Goal: Check status: Check status

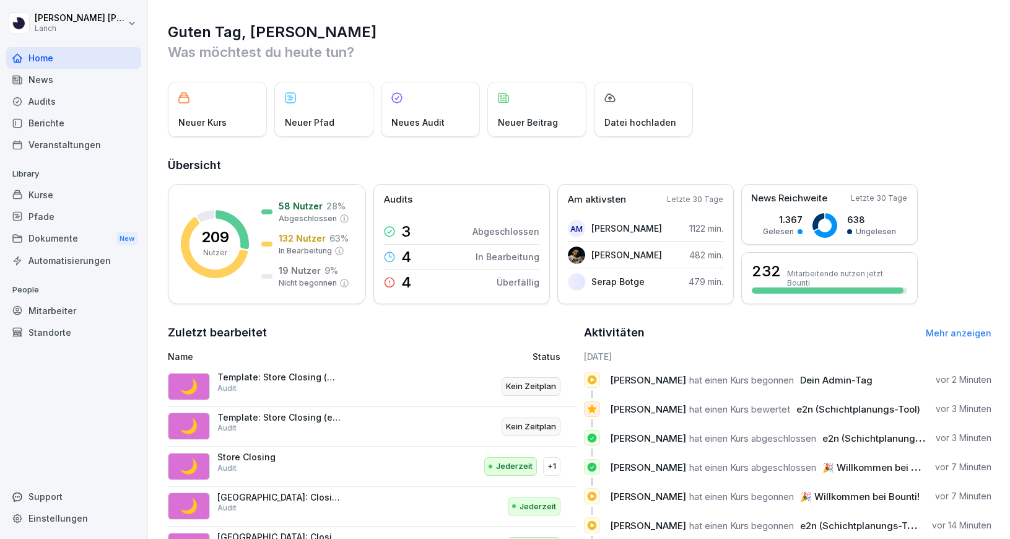
click at [55, 326] on div "Standorte" at bounding box center [73, 332] width 135 height 22
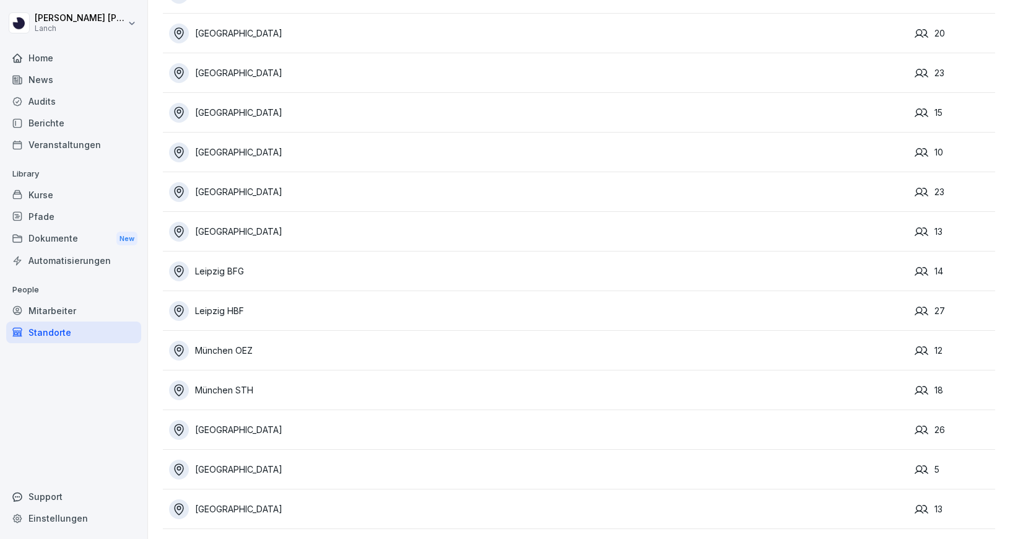
scroll to position [249, 0]
click at [253, 464] on div "[GEOGRAPHIC_DATA]" at bounding box center [538, 469] width 739 height 20
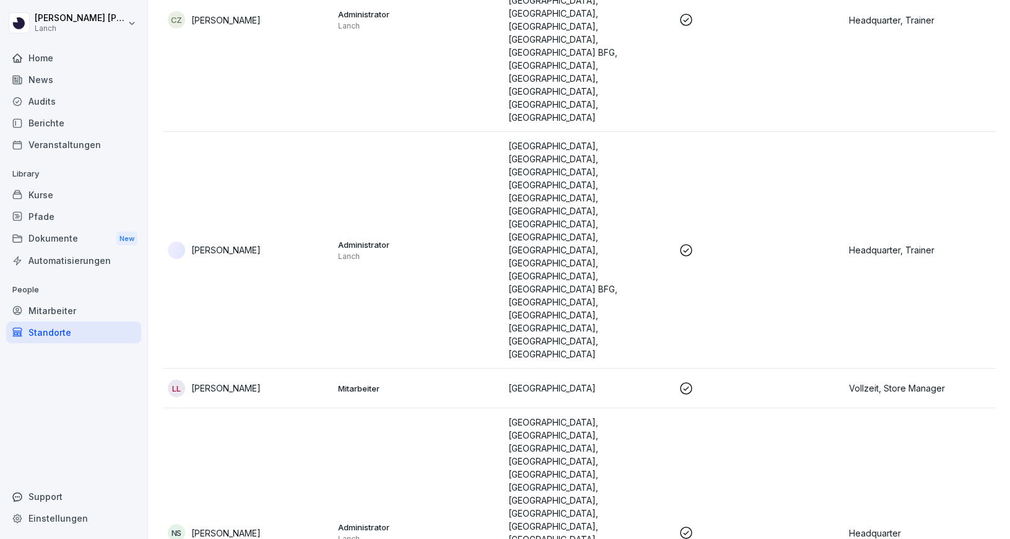
scroll to position [22, 0]
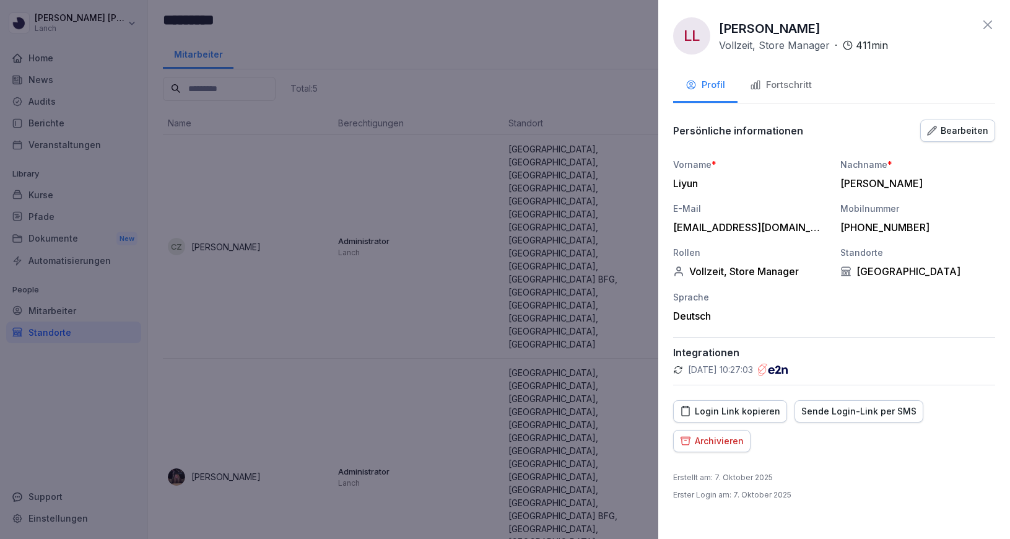
click at [812, 86] on button "Fortschritt" at bounding box center [781, 85] width 87 height 33
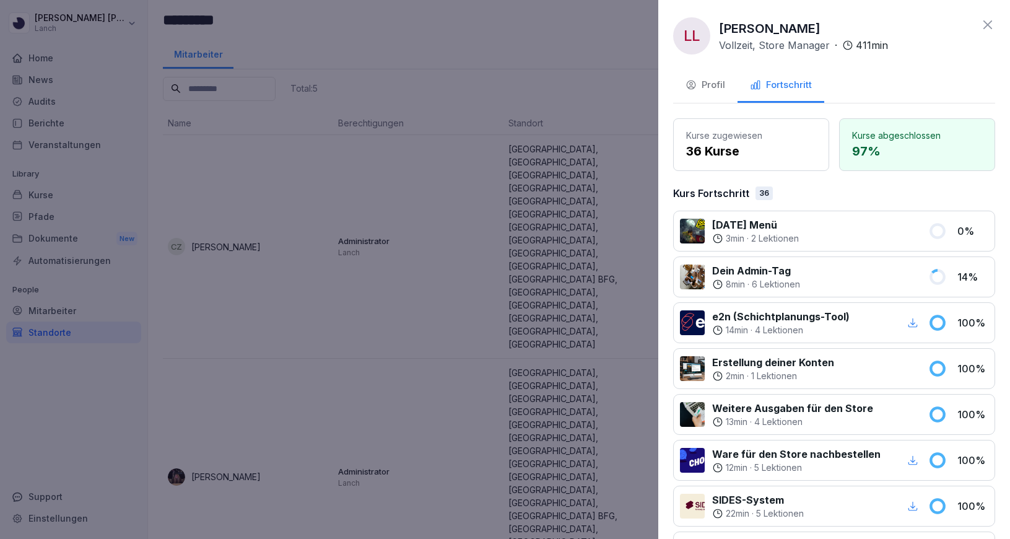
click at [989, 24] on icon at bounding box center [987, 24] width 9 height 9
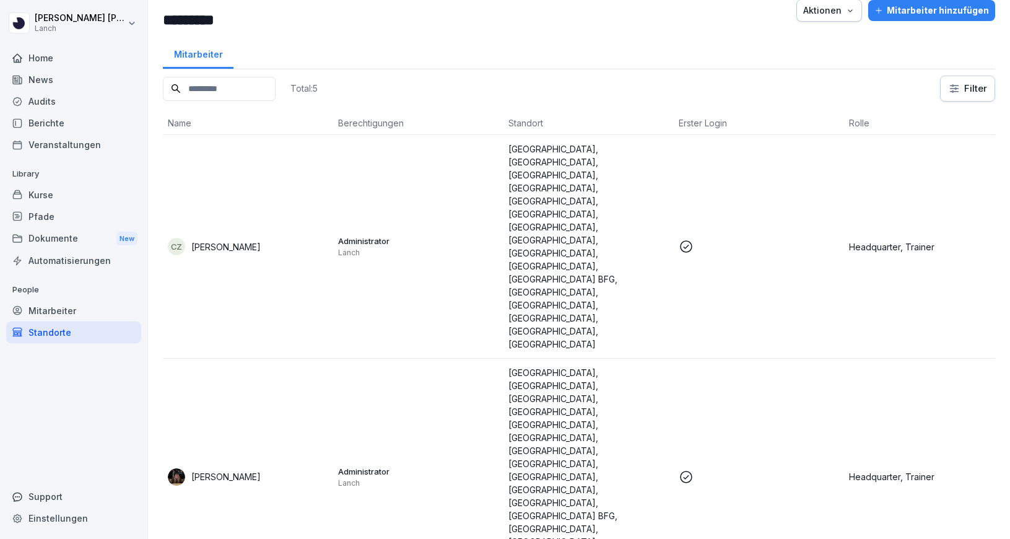
click at [60, 328] on div "Standorte" at bounding box center [73, 332] width 135 height 22
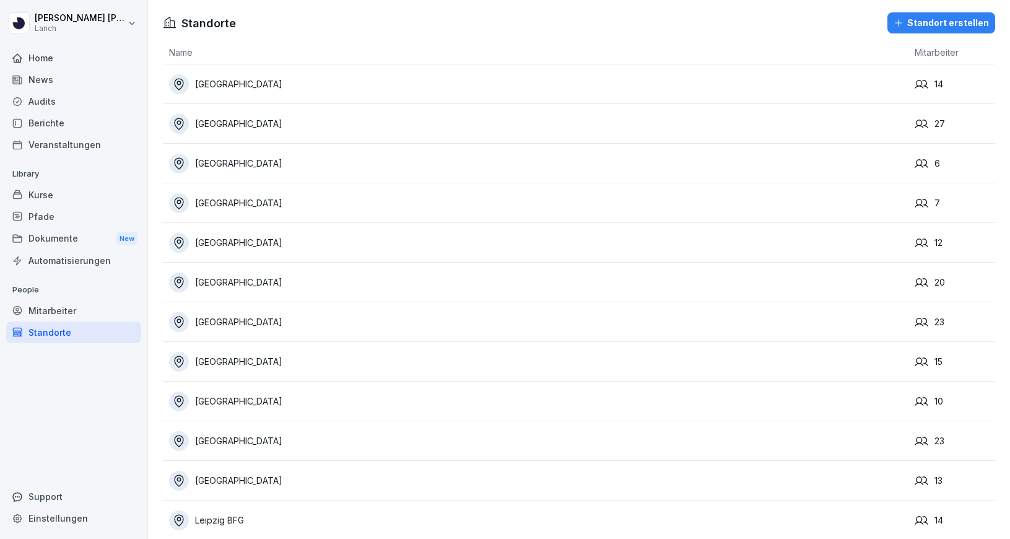
click at [240, 149] on td "[GEOGRAPHIC_DATA]" at bounding box center [536, 164] width 746 height 40
click at [245, 168] on div "[GEOGRAPHIC_DATA]" at bounding box center [538, 164] width 739 height 20
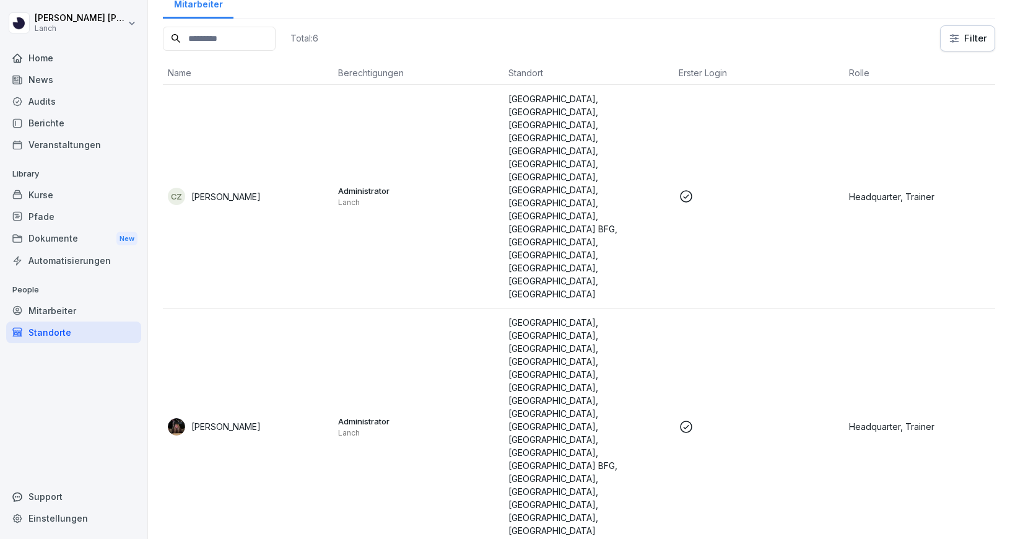
scroll to position [72, 0]
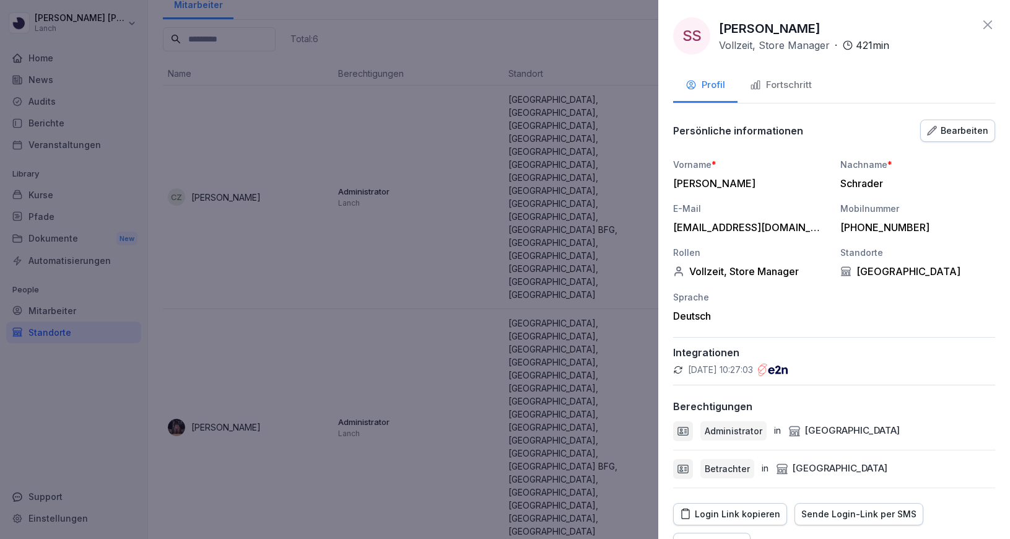
click at [777, 90] on div "Fortschritt" at bounding box center [781, 85] width 62 height 14
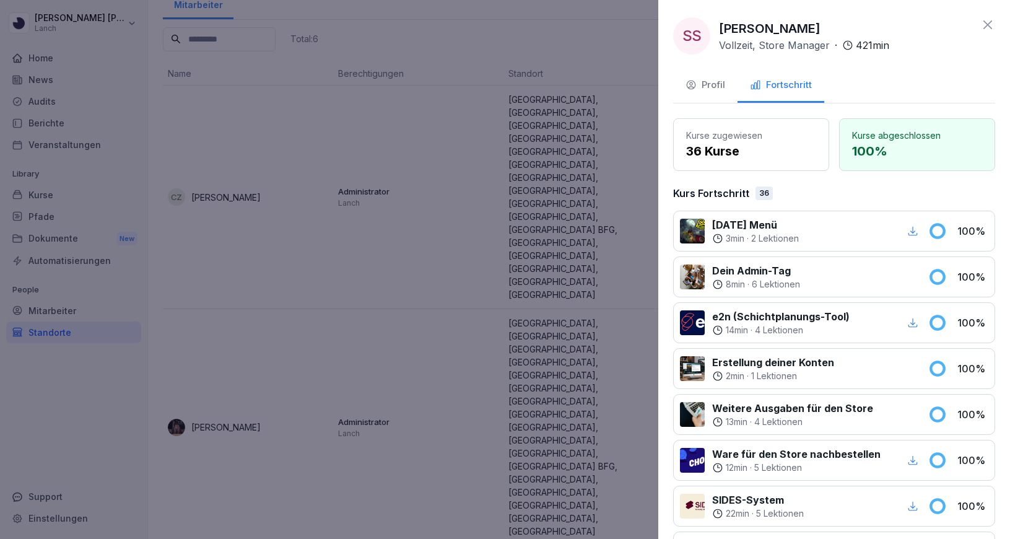
click at [417, 431] on div at bounding box center [505, 269] width 1010 height 539
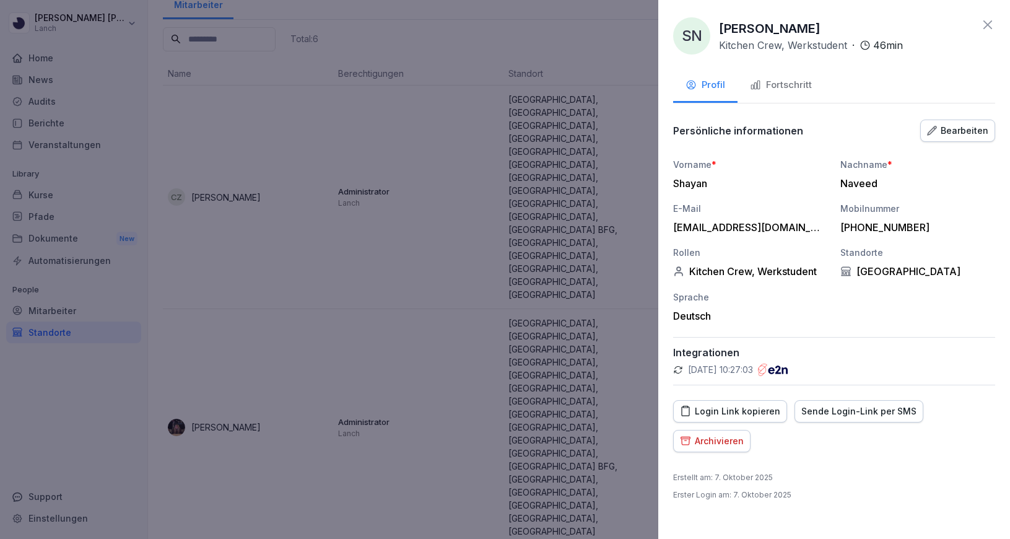
click at [777, 82] on div "Fortschritt" at bounding box center [781, 85] width 62 height 14
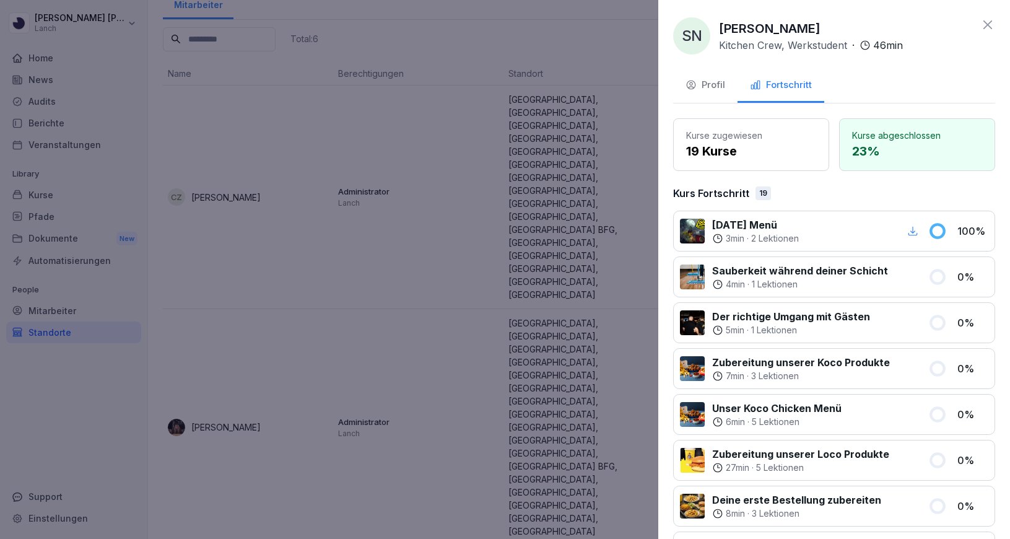
click at [533, 381] on div at bounding box center [505, 269] width 1010 height 539
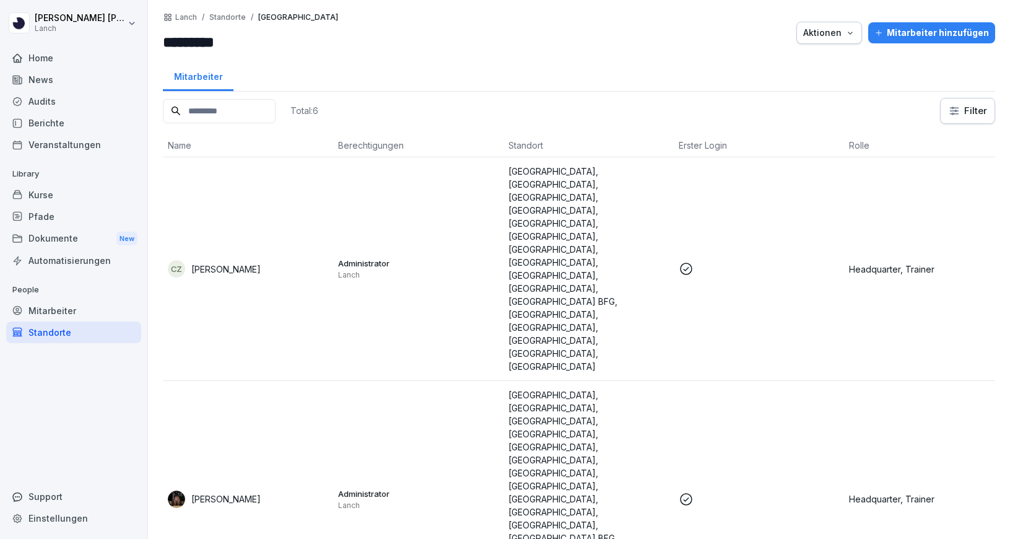
scroll to position [0, 0]
click at [56, 328] on div "Standorte" at bounding box center [73, 332] width 135 height 22
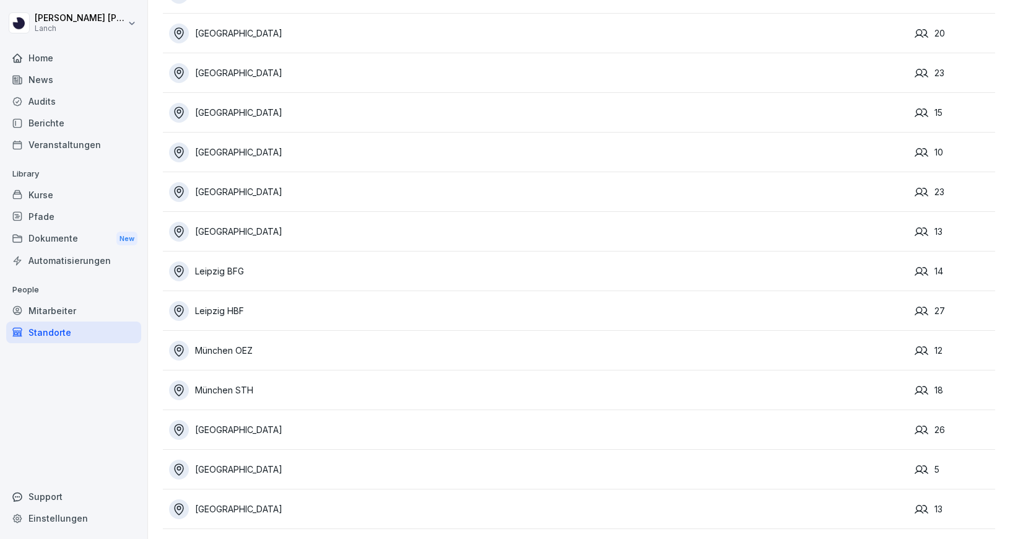
click at [255, 463] on div "[GEOGRAPHIC_DATA]" at bounding box center [538, 469] width 739 height 20
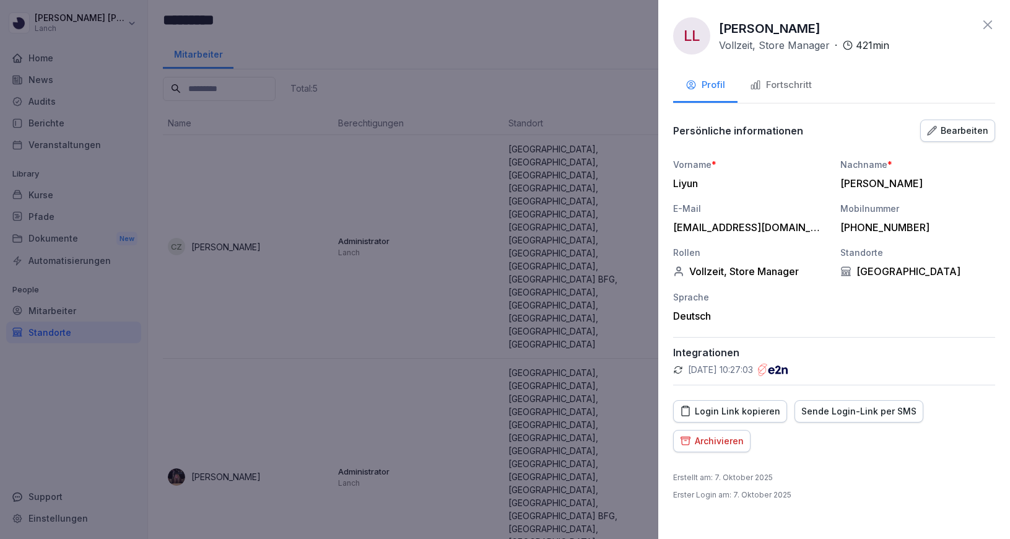
click at [794, 84] on div "Fortschritt" at bounding box center [781, 85] width 62 height 14
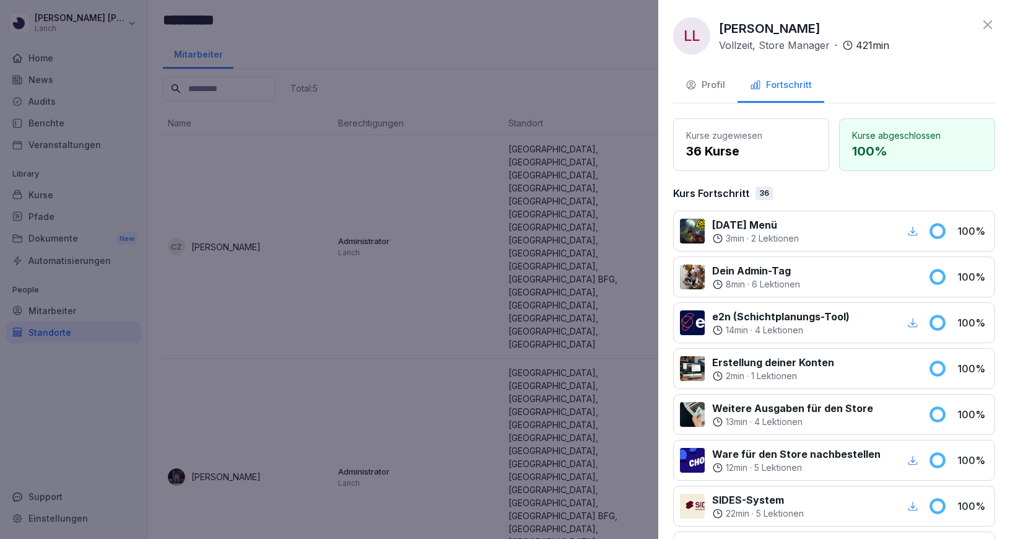
click at [428, 64] on div at bounding box center [505, 269] width 1010 height 539
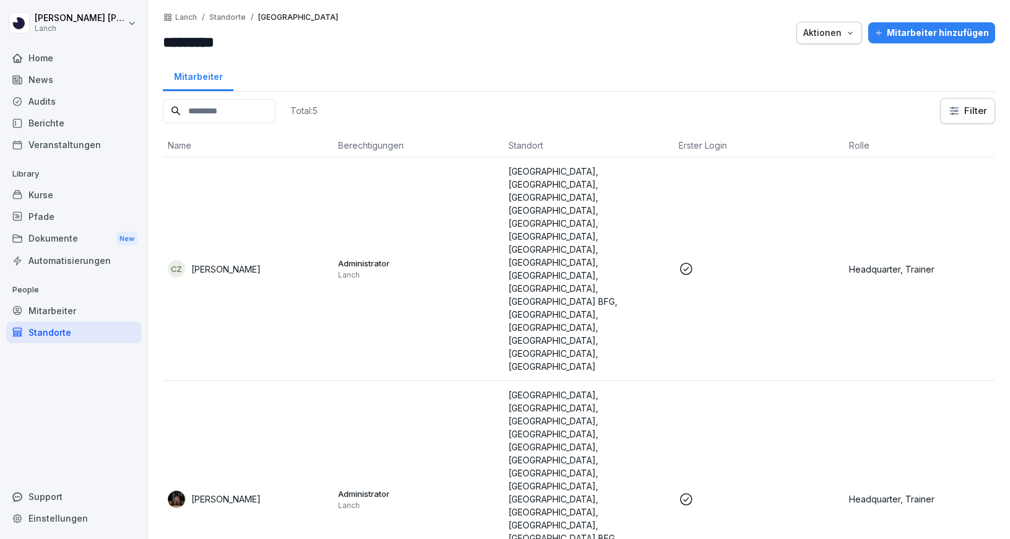
scroll to position [22, 0]
